Goal: Task Accomplishment & Management: Use online tool/utility

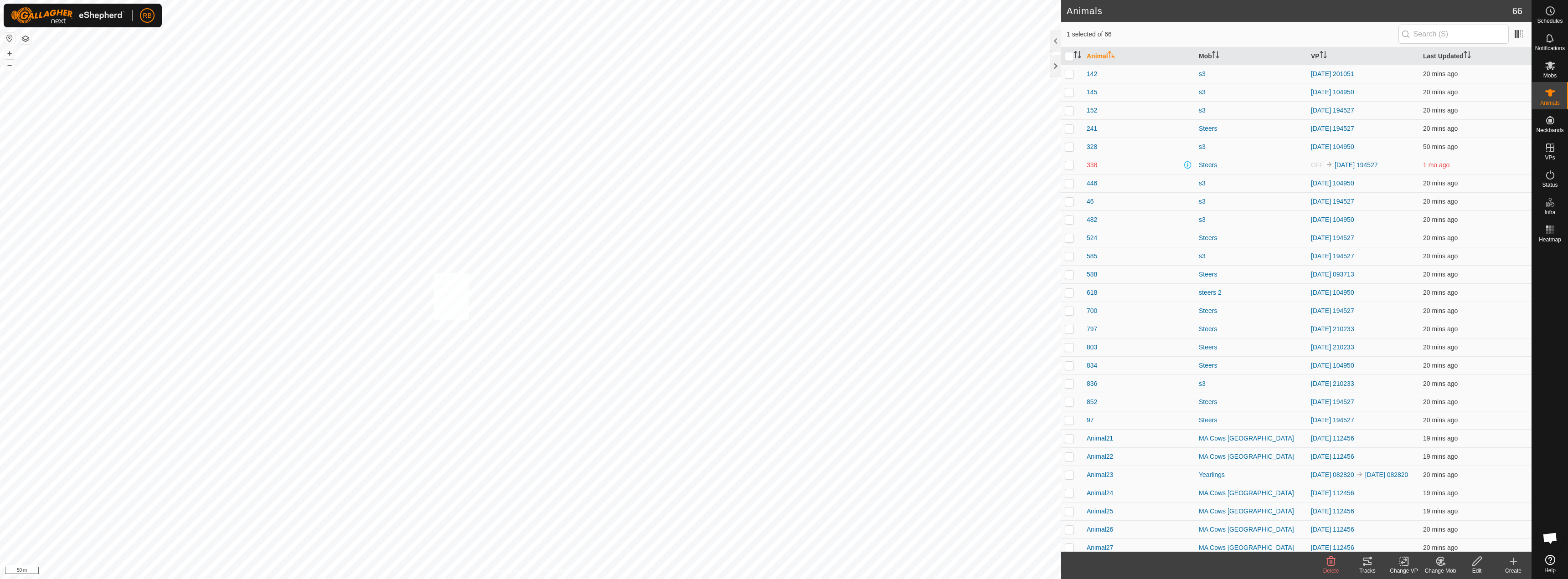
checkbox input "true"
click at [1414, 565] on change-vp-svg-icon at bounding box center [1404, 562] width 37 height 11
click at [1430, 523] on link "Choose VP..." at bounding box center [1430, 522] width 90 height 18
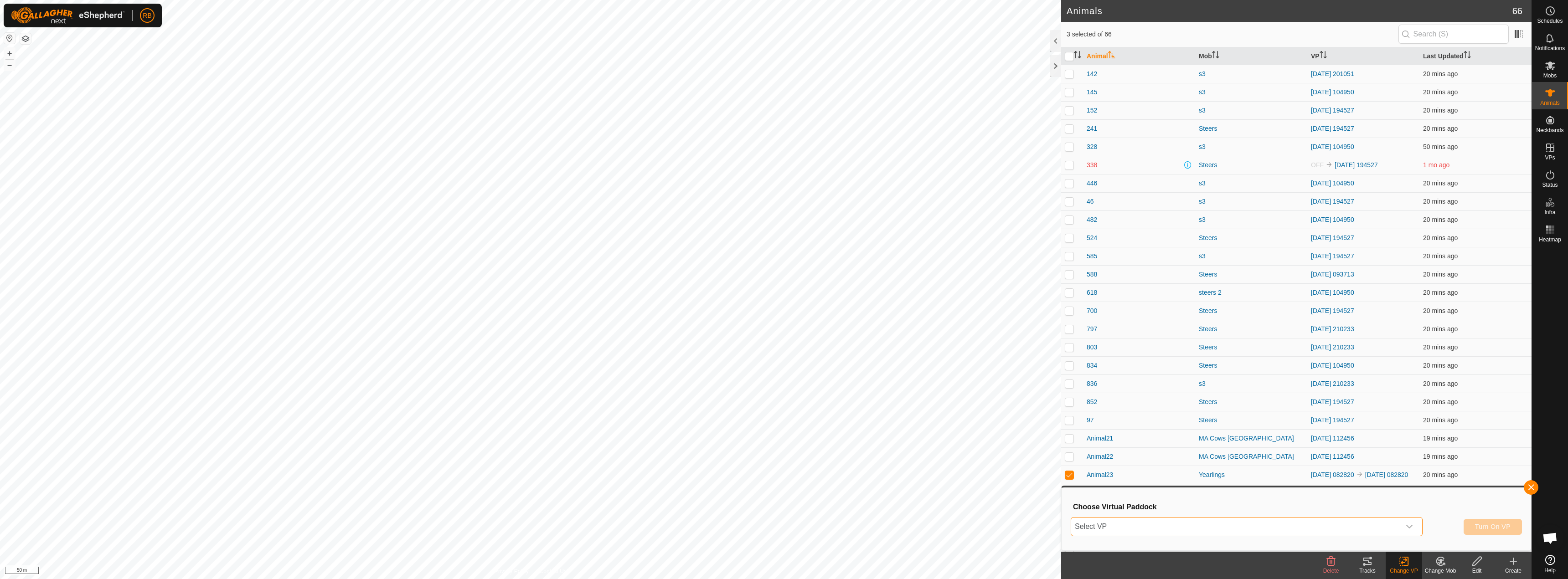
click at [1305, 527] on span "Select VP" at bounding box center [1235, 526] width 329 height 18
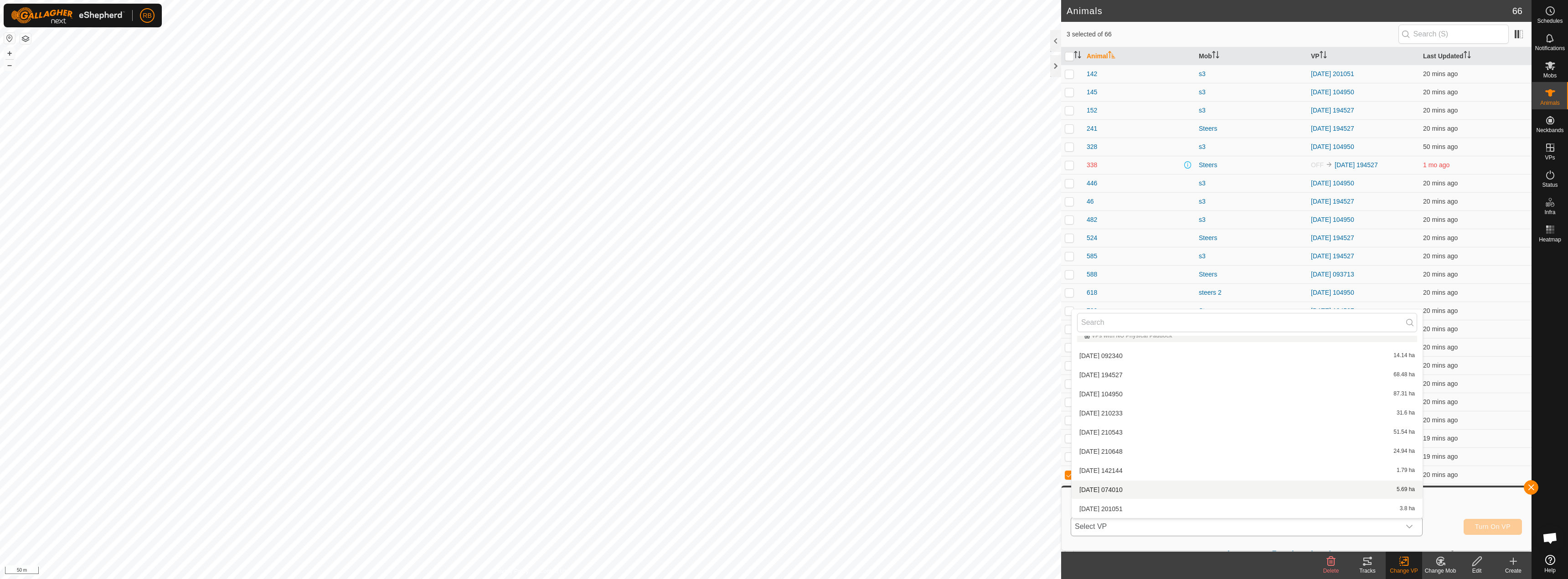
scroll to position [239, 0]
click at [1125, 418] on li "[DATE] 180908 22.86 ha" at bounding box center [1246, 413] width 351 height 18
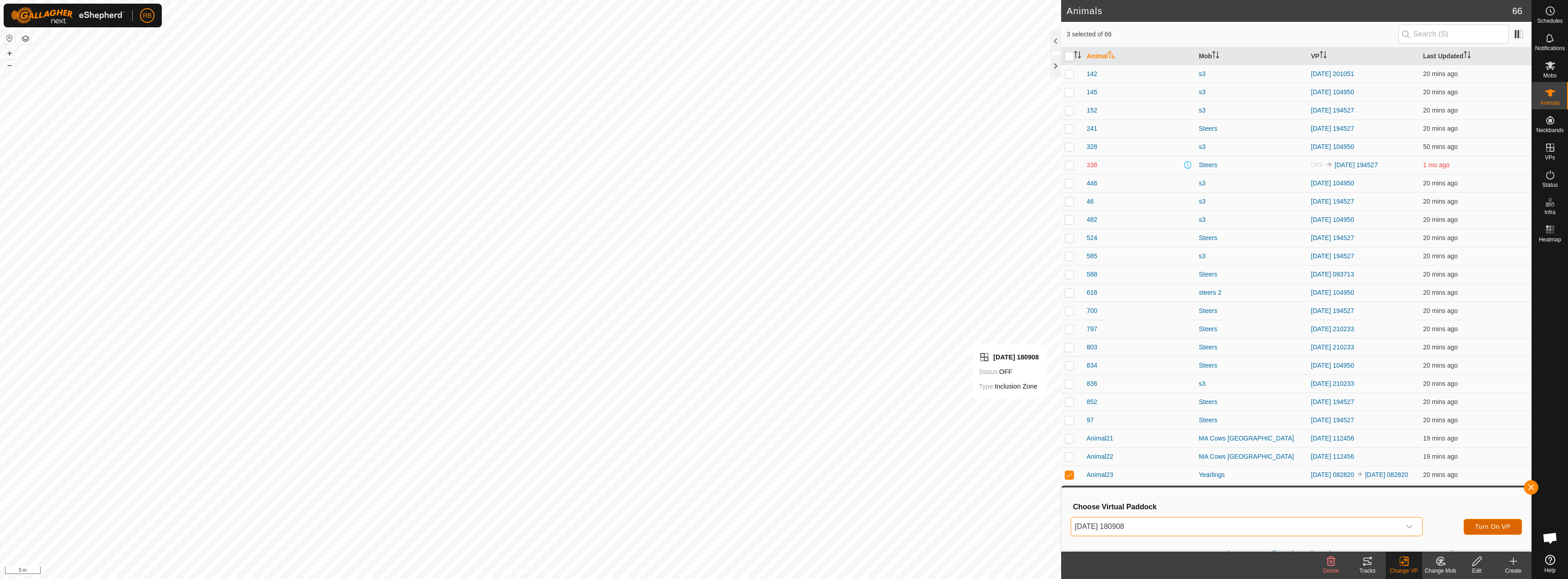
click at [1500, 530] on span "Turn On VP" at bounding box center [1492, 526] width 36 height 7
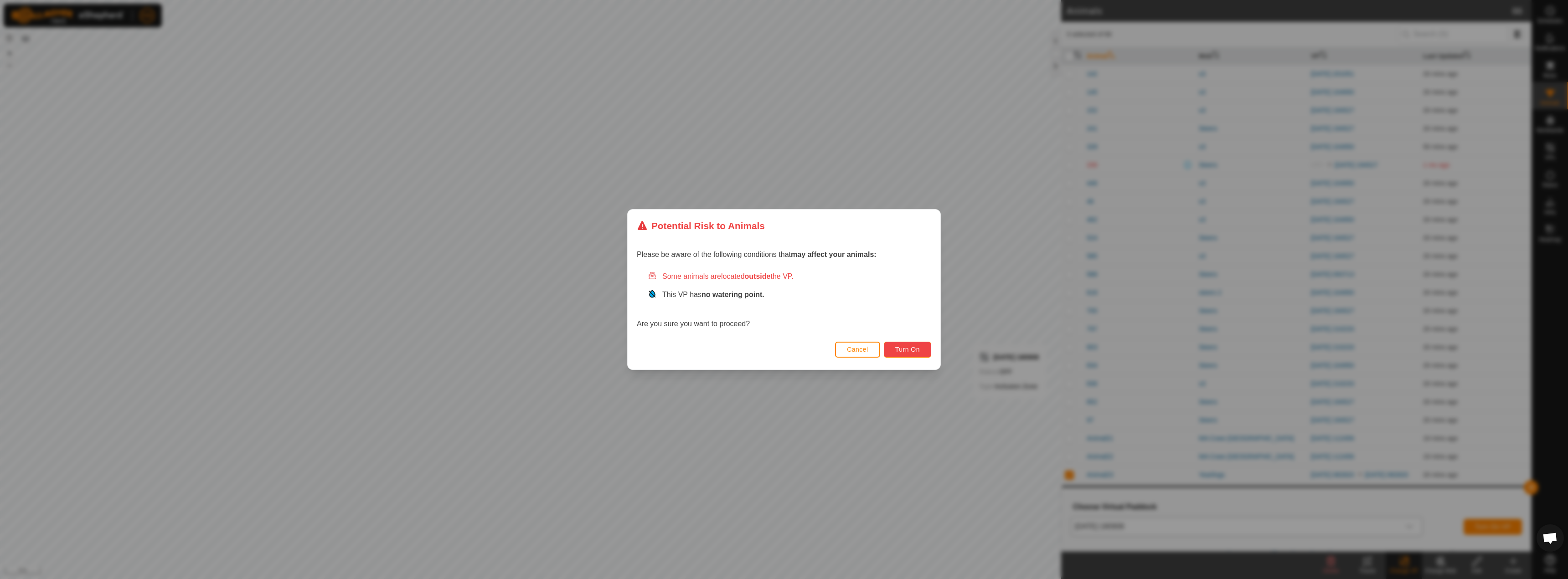
click at [907, 343] on button "Turn On" at bounding box center [907, 349] width 48 height 16
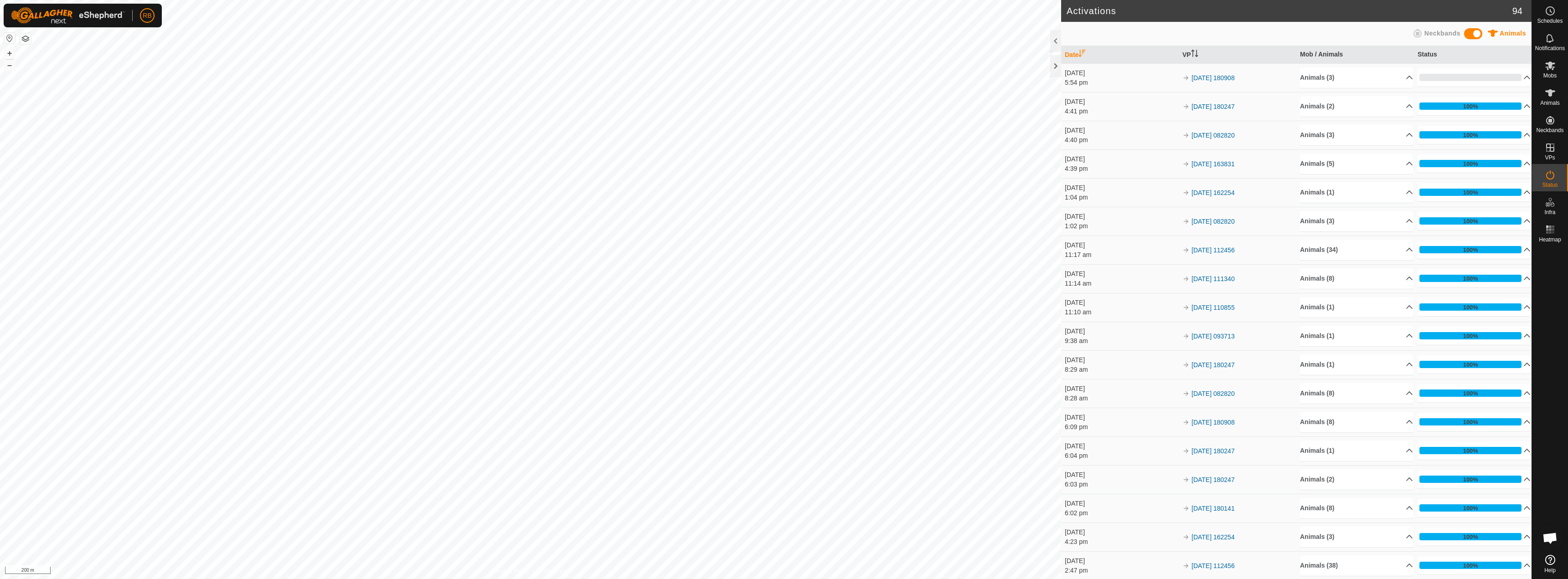
click at [24, 40] on button "button" at bounding box center [25, 39] width 11 height 11
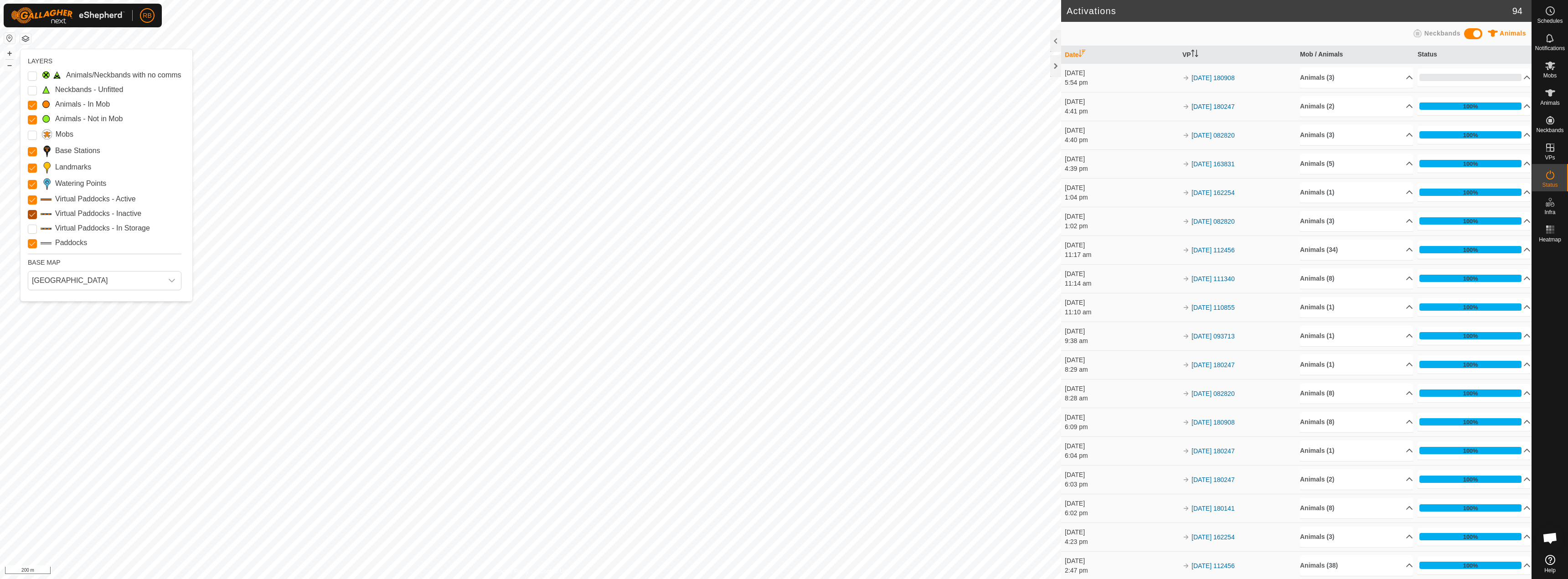
click at [31, 215] on Inactive "Virtual Paddocks - Inactive" at bounding box center [32, 214] width 9 height 9
click at [33, 200] on Active "Virtual Paddocks - Active" at bounding box center [32, 200] width 9 height 9
